Goal: Communication & Community: Connect with others

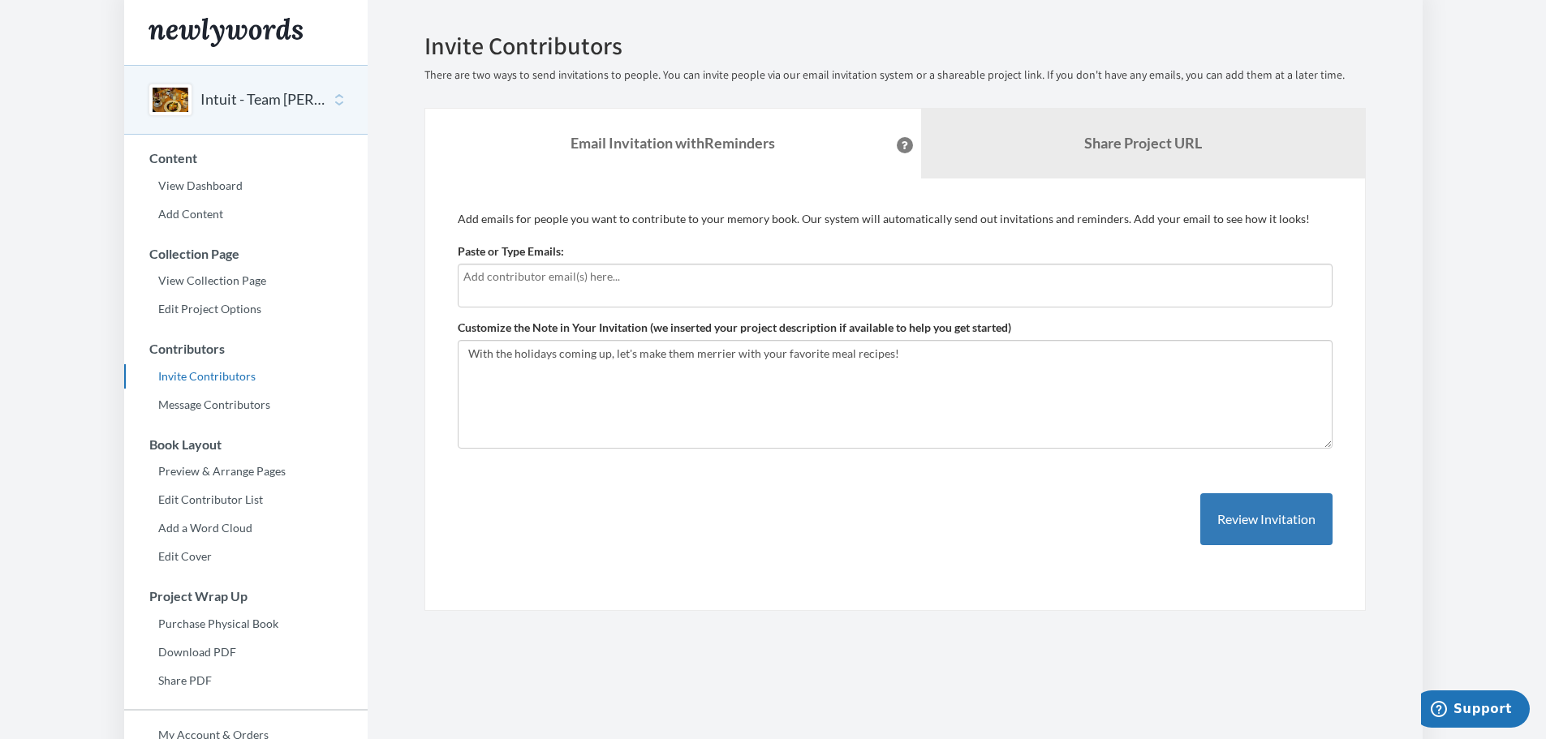
click at [616, 303] on div at bounding box center [895, 286] width 875 height 44
drag, startPoint x: 622, startPoint y: 296, endPoint x: 637, endPoint y: 275, distance: 26.1
click at [623, 292] on div at bounding box center [895, 286] width 875 height 44
click at [639, 274] on input "text" at bounding box center [894, 277] width 863 height 18
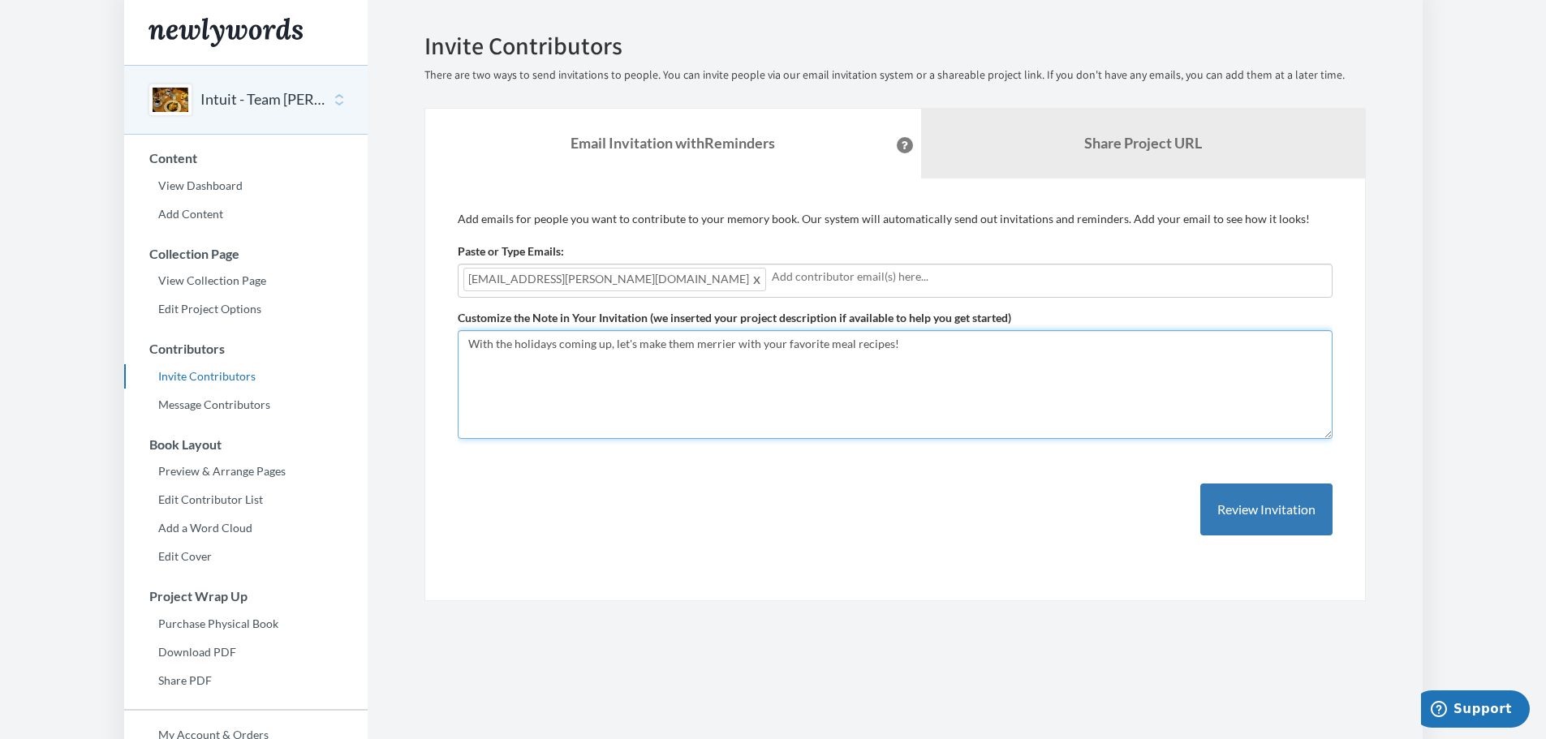
click at [942, 368] on textarea "With the holidays coming up, let's make them merrier with your favorite meal re…" at bounding box center [895, 384] width 875 height 109
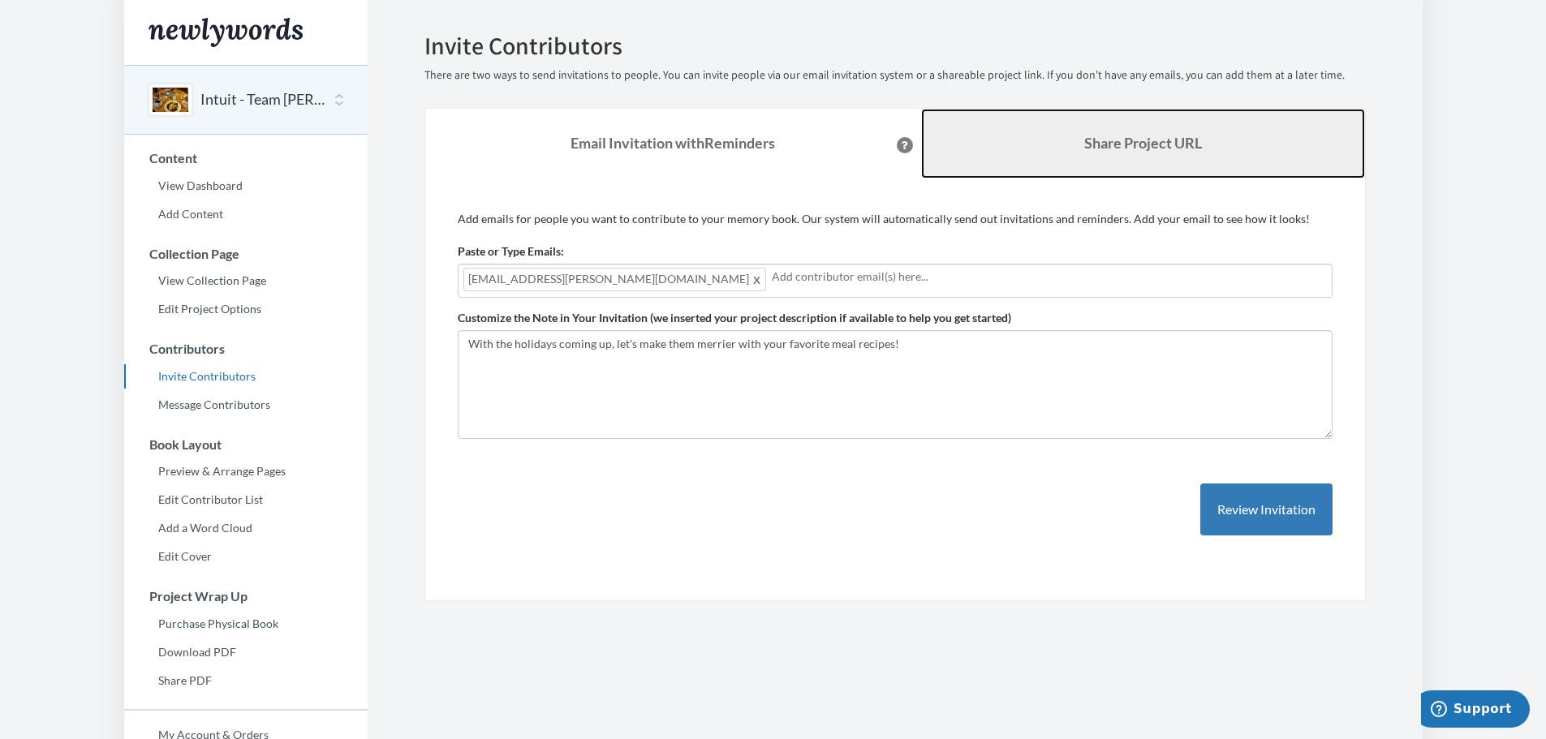
click at [1113, 140] on b "Share Project URL" at bounding box center [1143, 143] width 118 height 18
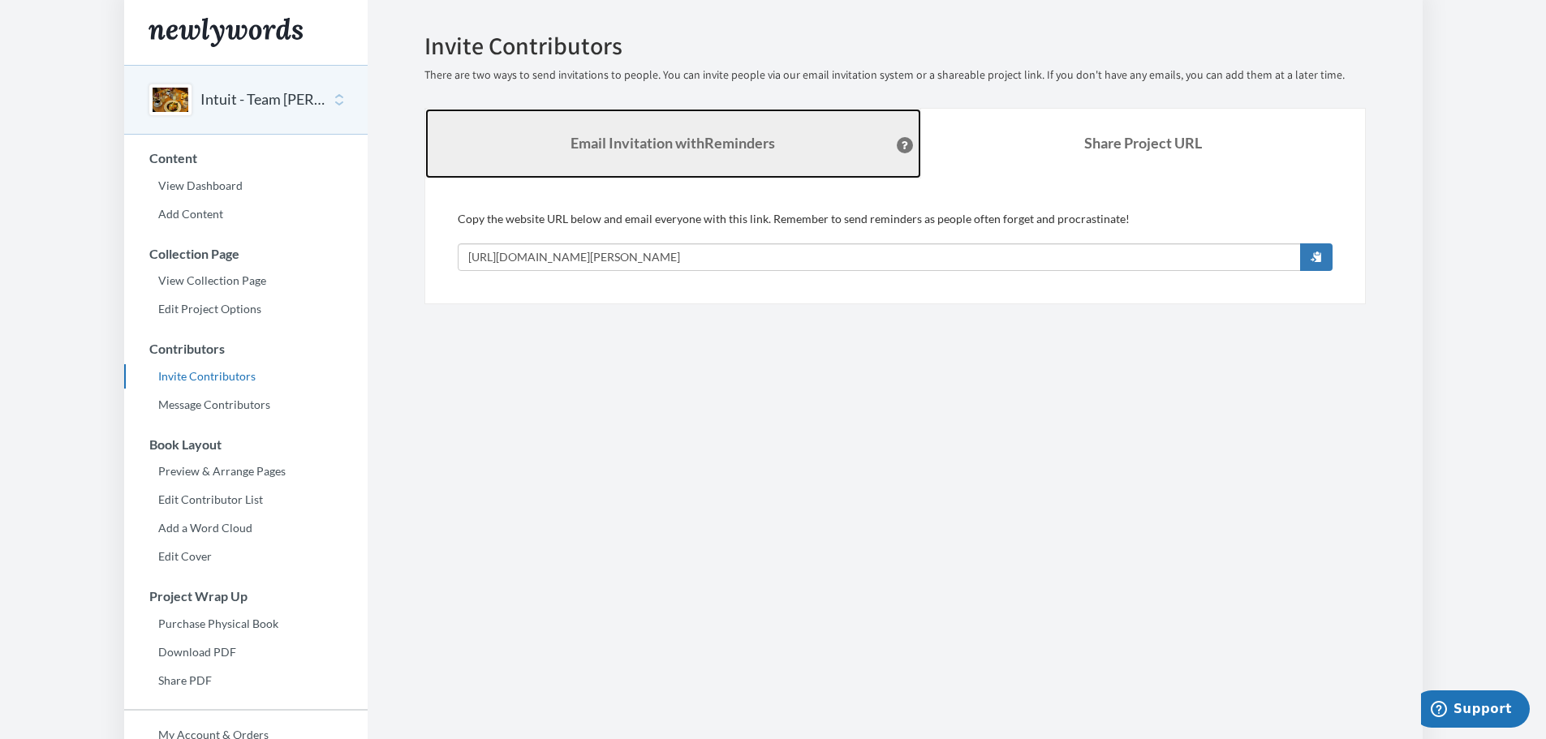
click at [721, 127] on link "Email Invitation with Reminders" at bounding box center [673, 144] width 496 height 70
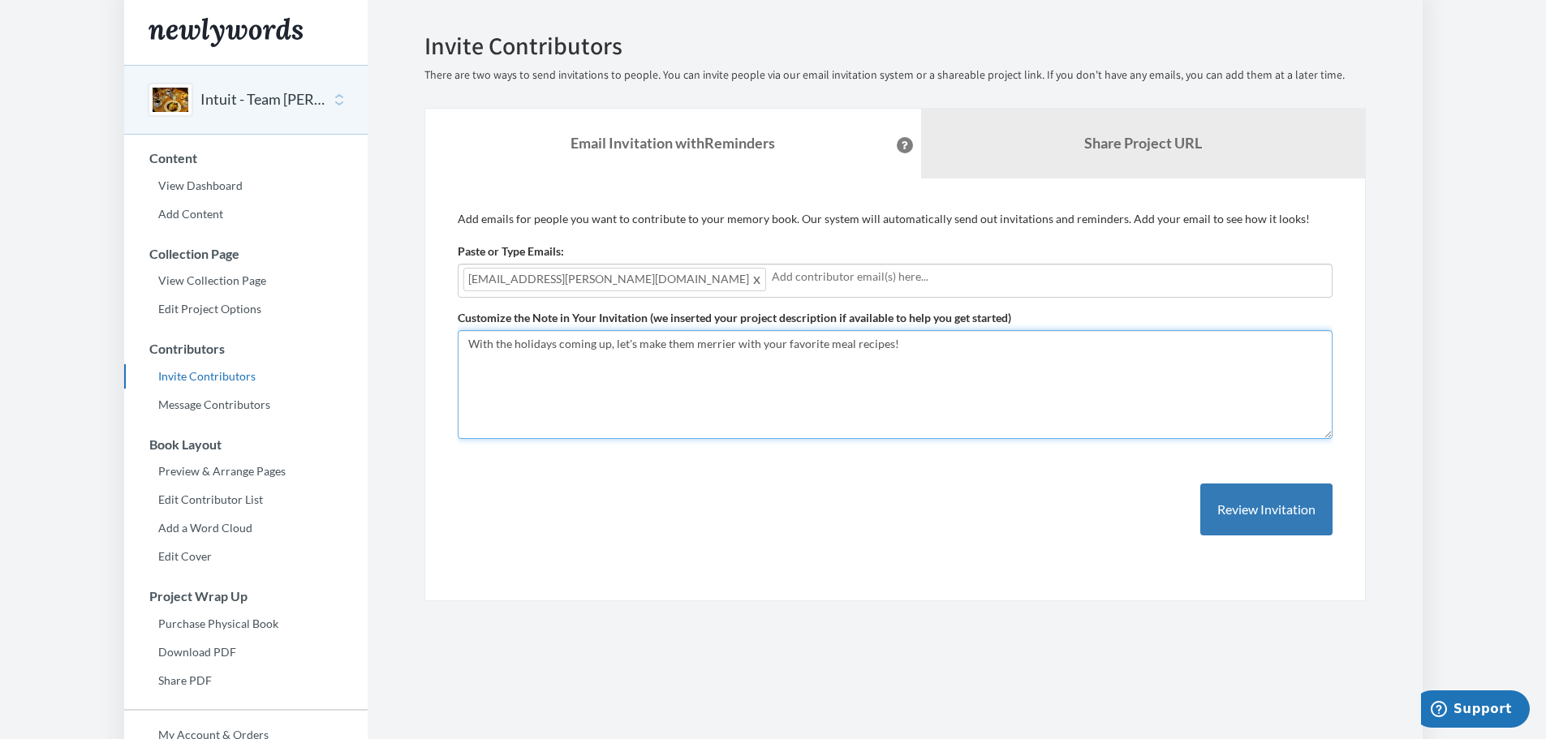
click at [828, 390] on textarea "With the holidays coming up, let's make them merrier with your favorite meal re…" at bounding box center [895, 384] width 875 height 109
click at [971, 371] on textarea "With the holidays coming up, let's make them merrier with your favorite meal re…" at bounding box center [895, 384] width 875 height 109
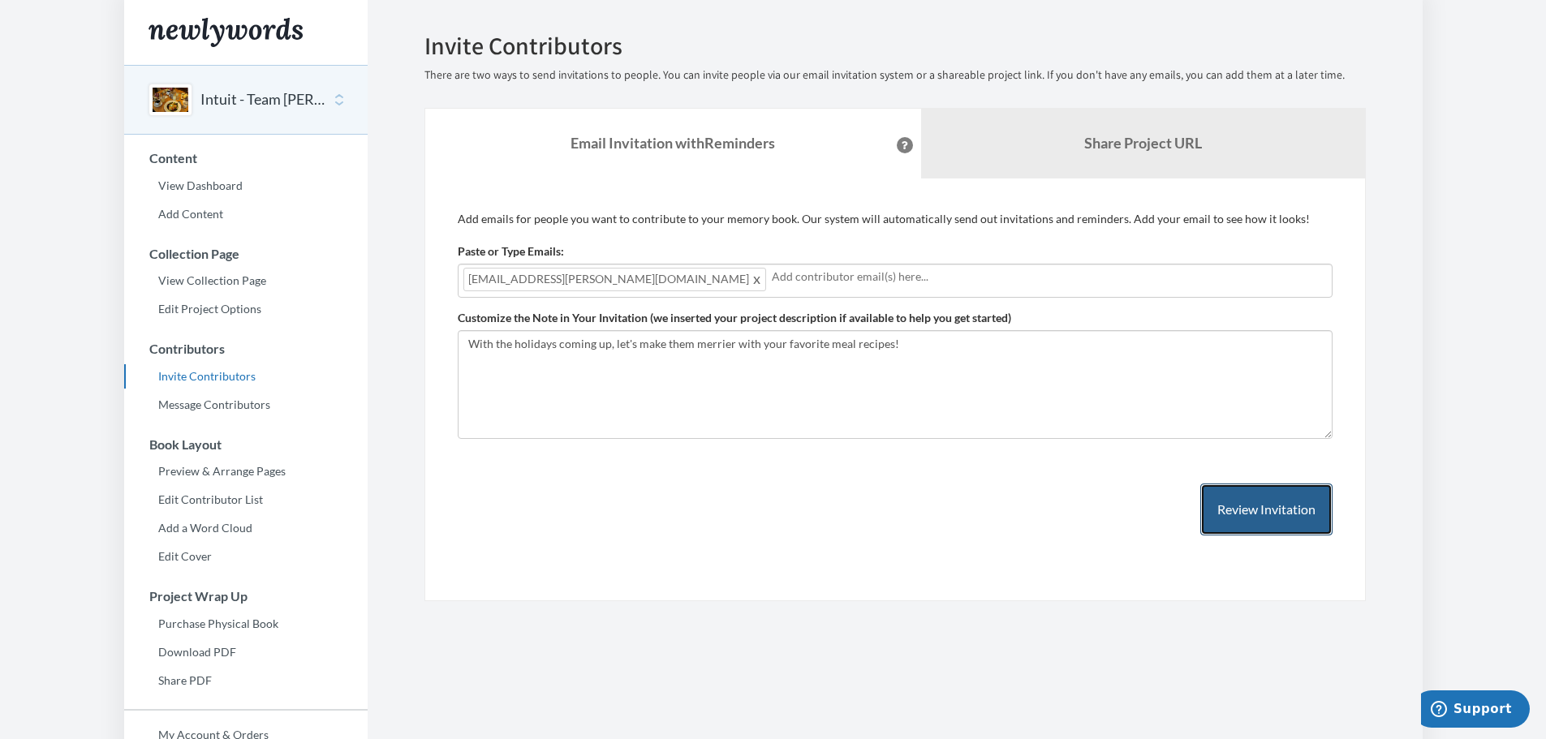
click at [1260, 523] on button "Review Invitation" at bounding box center [1266, 510] width 132 height 53
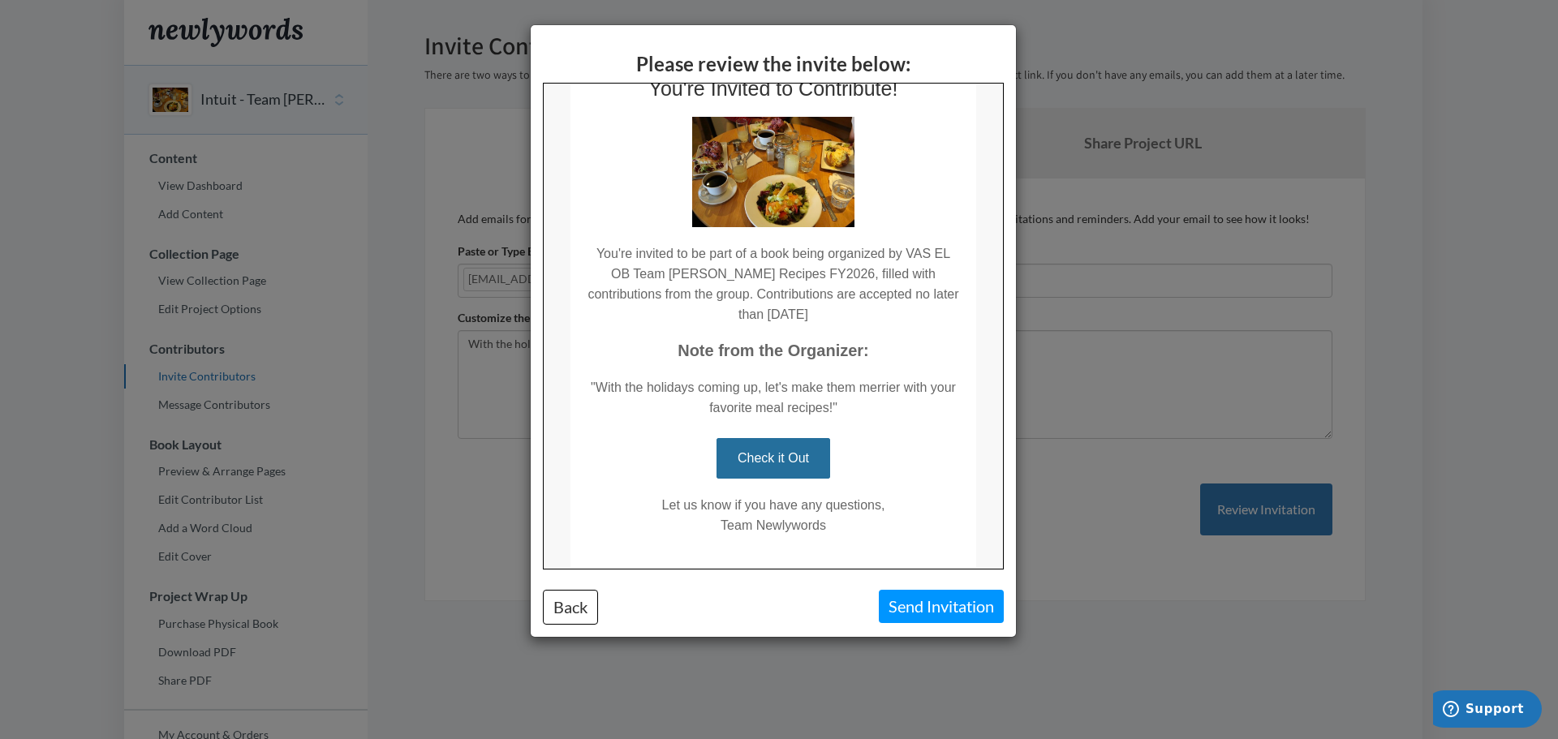
scroll to position [121, 0]
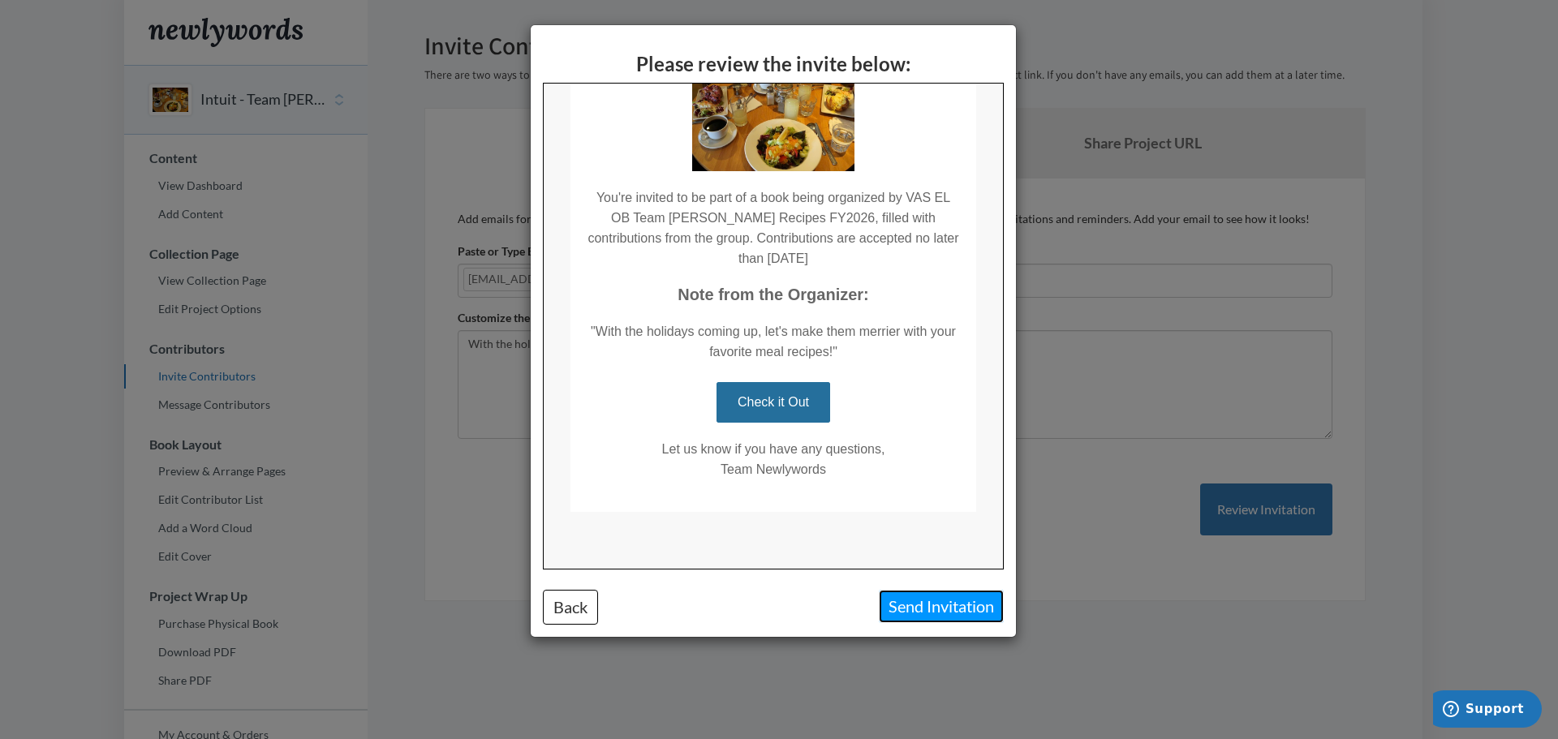
click at [949, 601] on button "Send Invitation" at bounding box center [941, 606] width 125 height 33
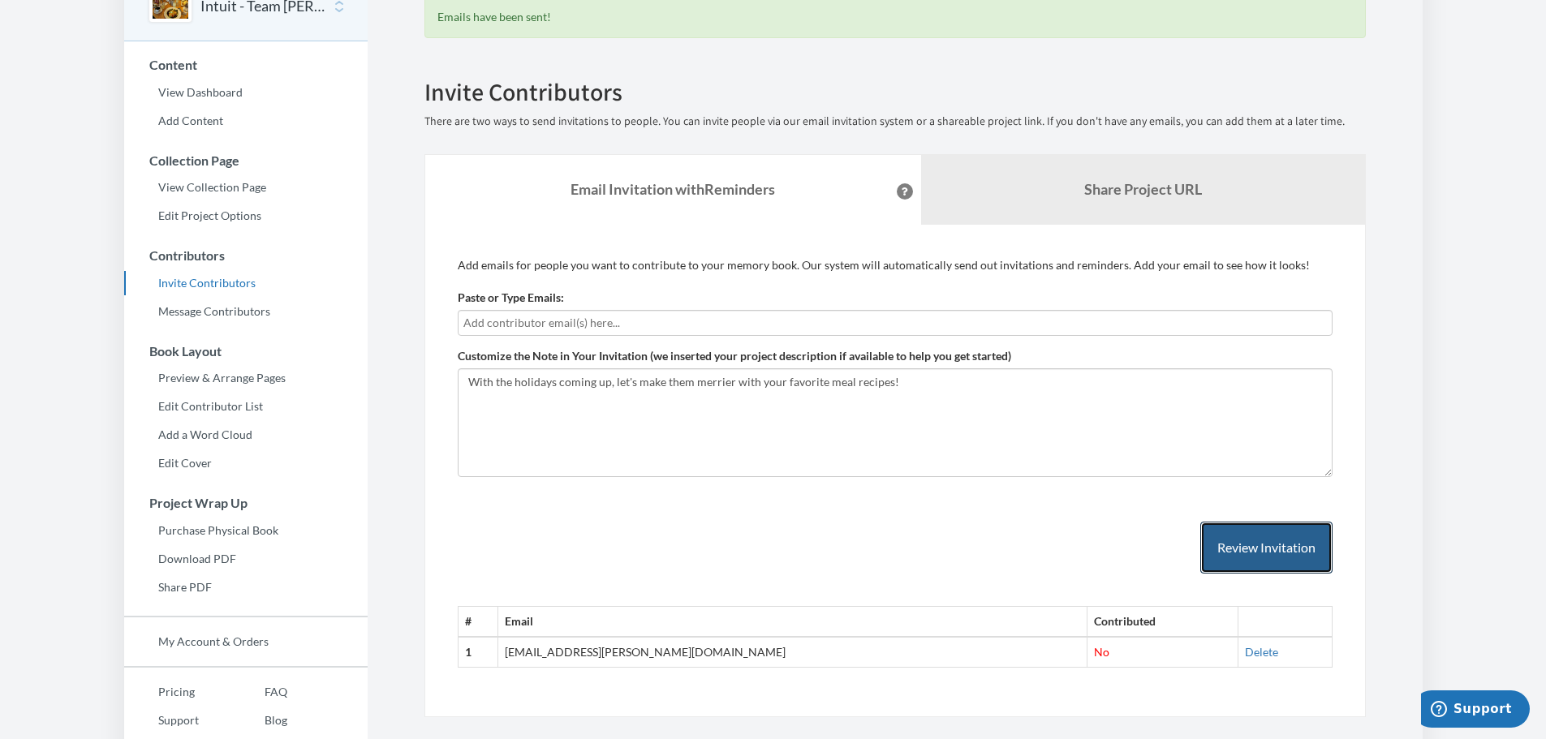
scroll to position [149, 0]
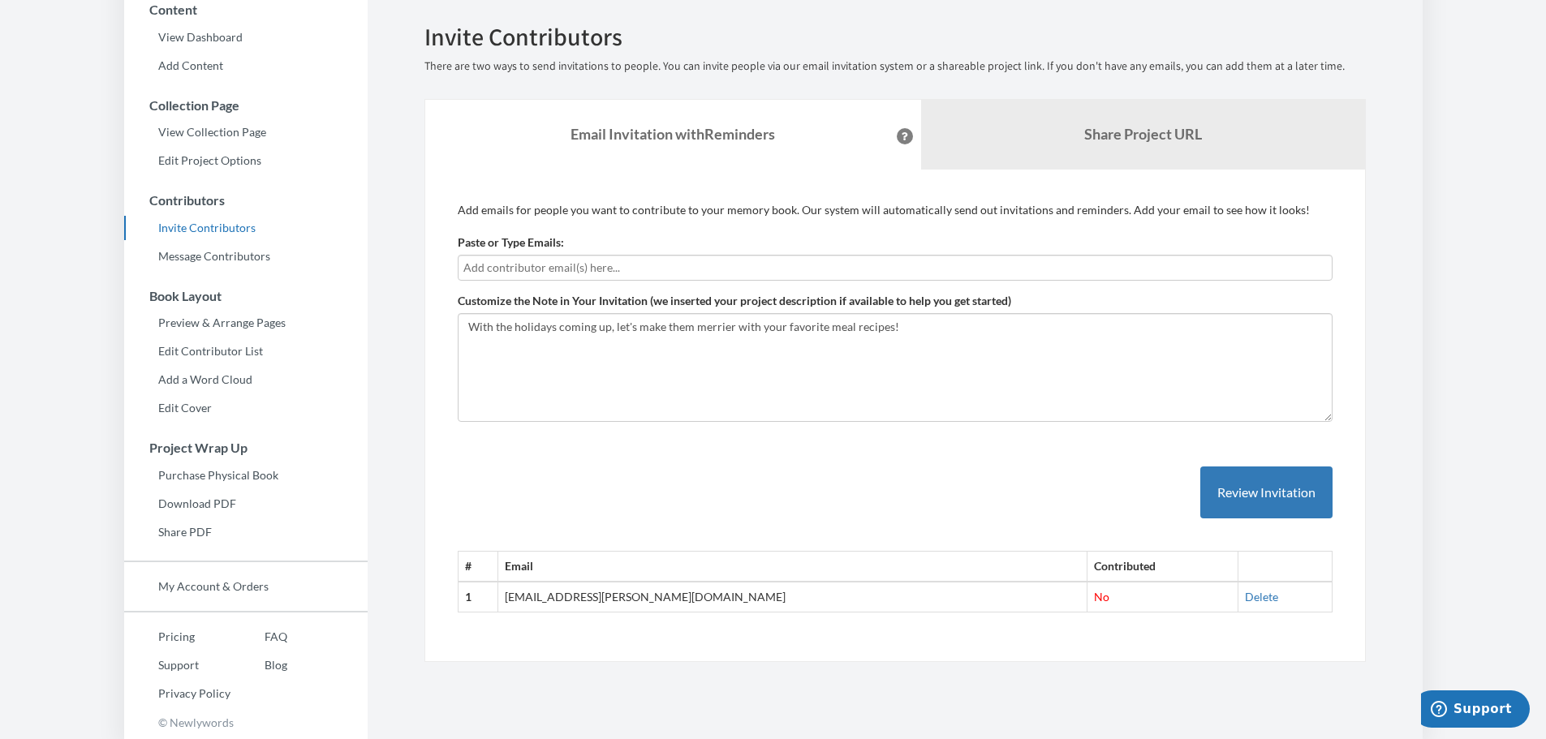
click at [1036, 261] on input "text" at bounding box center [894, 268] width 863 height 18
click at [1128, 163] on link "Share Project URL" at bounding box center [1143, 135] width 444 height 70
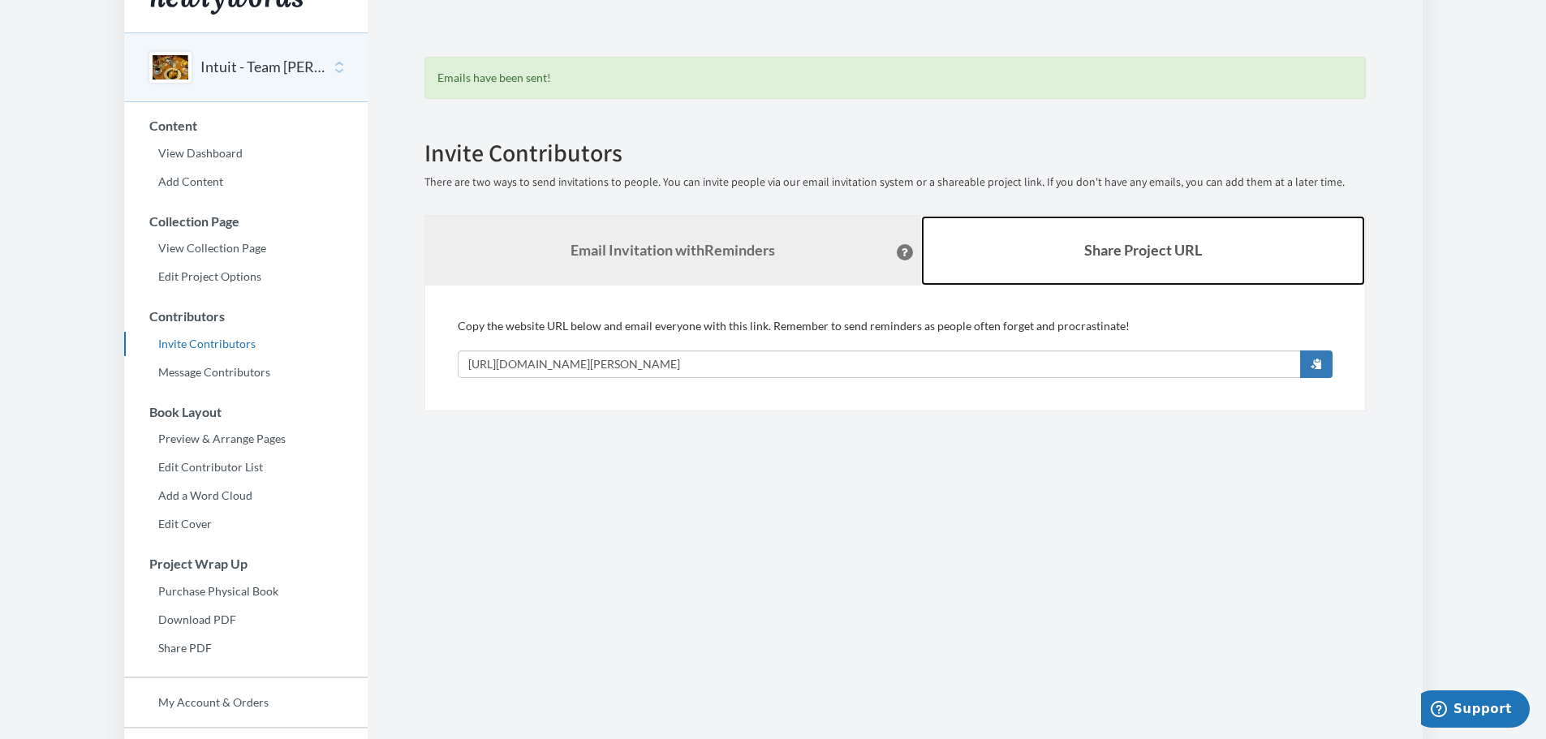
scroll to position [0, 0]
